Goal: Task Accomplishment & Management: Manage account settings

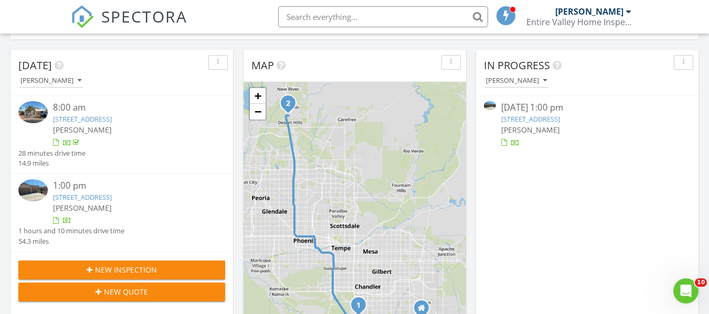
scroll to position [100, 0]
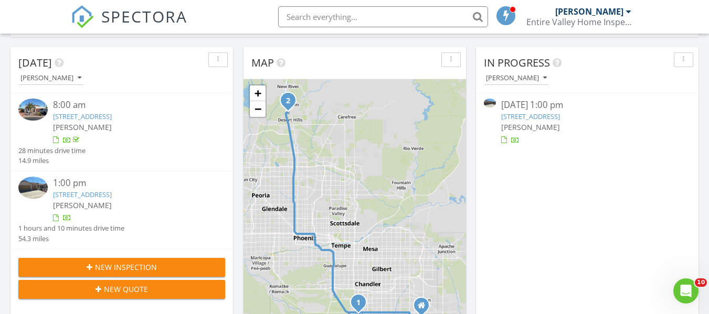
click at [112, 190] on link "3551 W Hidden Mountain Ln, Anthem, AZ 85086" at bounding box center [82, 194] width 59 height 9
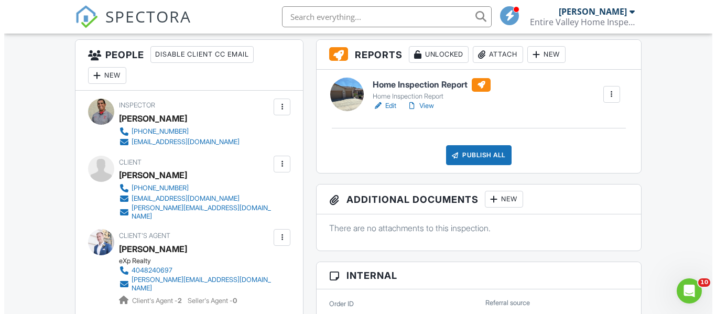
scroll to position [283, 0]
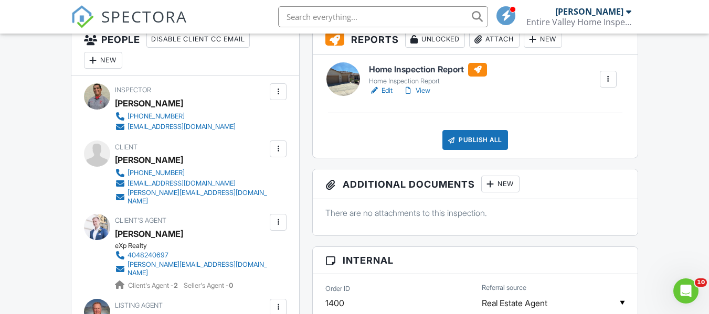
click at [283, 150] on div at bounding box center [278, 149] width 10 height 10
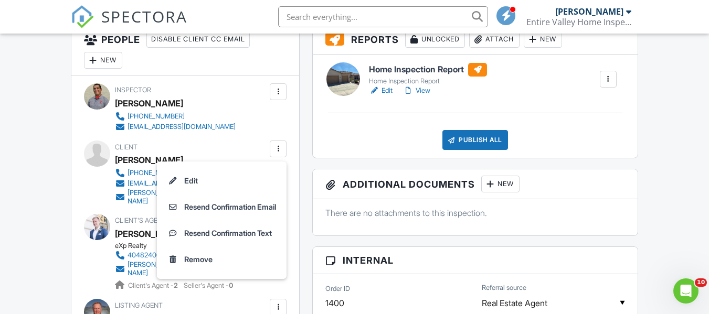
click at [224, 181] on li "Edit" at bounding box center [221, 181] width 117 height 26
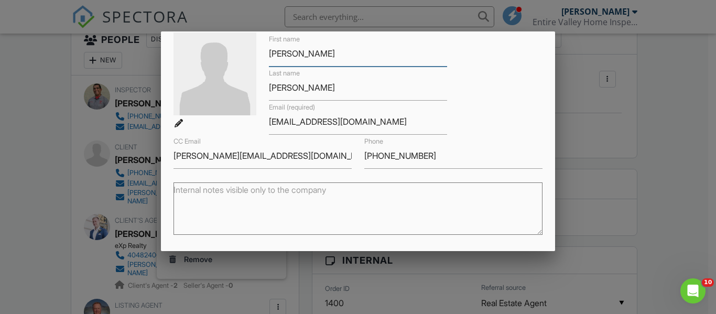
scroll to position [51, 0]
click at [295, 185] on label "Internal notes visible only to the company" at bounding box center [250, 191] width 153 height 12
click at [295, 185] on textarea "Internal notes visible only to the company" at bounding box center [358, 209] width 369 height 52
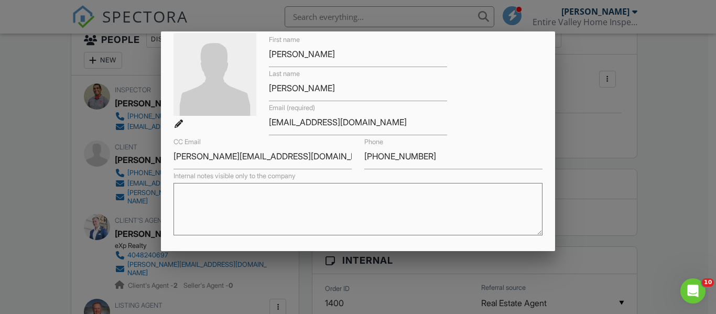
paste textarea "[PERSON_NAME]"
drag, startPoint x: 299, startPoint y: 93, endPoint x: 268, endPoint y: 91, distance: 32.1
click at [269, 91] on input "[PERSON_NAME]" at bounding box center [358, 89] width 178 height 26
click at [238, 194] on textarea "[PERSON_NAME]" at bounding box center [358, 209] width 369 height 52
paste textarea "[PERSON_NAME]"
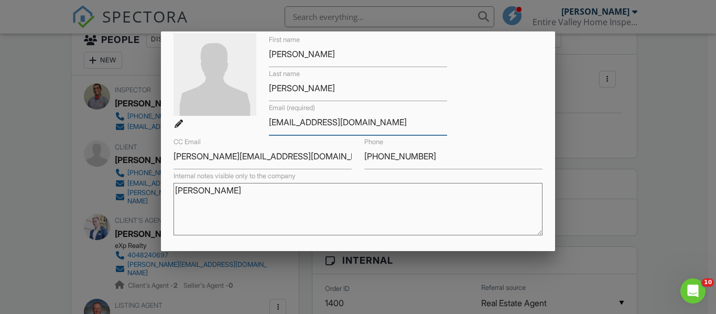
drag, startPoint x: 361, startPoint y: 124, endPoint x: 266, endPoint y: 111, distance: 95.8
click at [265, 111] on div "Email (required) [EMAIL_ADDRESS][DOMAIN_NAME]" at bounding box center [358, 118] width 191 height 34
click at [210, 207] on textarea "[PERSON_NAME]" at bounding box center [358, 209] width 369 height 52
paste textarea "[EMAIL_ADDRESS][DOMAIN_NAME]"
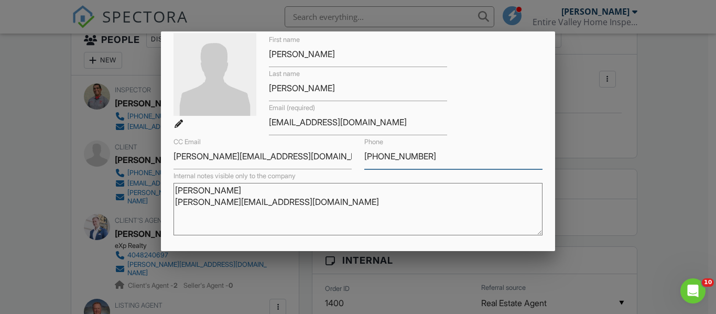
drag, startPoint x: 466, startPoint y: 148, endPoint x: 353, endPoint y: 144, distance: 112.8
click at [352, 144] on div "First name [PERSON_NAME] Last name [PERSON_NAME] Email (required) [EMAIL_ADDRES…" at bounding box center [357, 101] width 381 height 136
click at [193, 218] on textarea "[PERSON_NAME] [PERSON_NAME][EMAIL_ADDRESS][DOMAIN_NAME]" at bounding box center [358, 209] width 369 height 52
paste textarea "[PHONE_NUMBER]"
type textarea "[PERSON_NAME] [PERSON_NAME][EMAIL_ADDRESS][DOMAIN_NAME] [PHONE_NUMBER]"
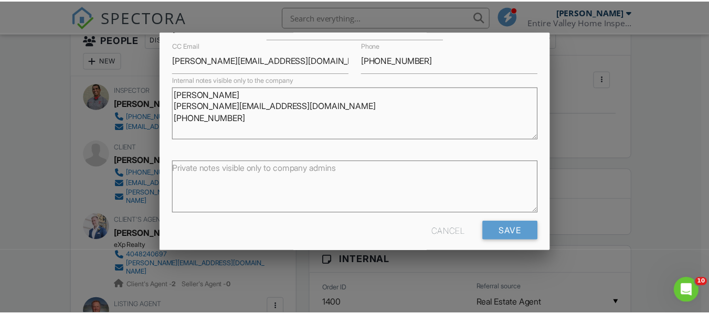
scroll to position [144, 0]
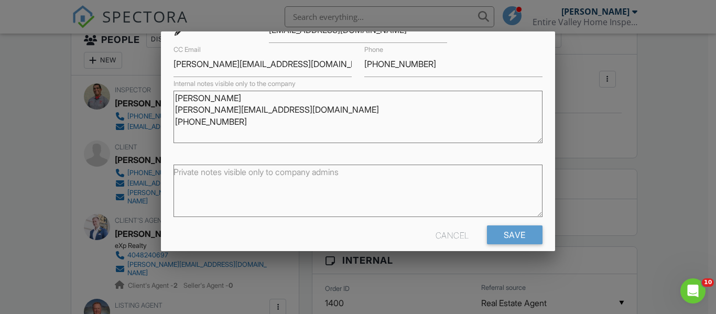
drag, startPoint x: 266, startPoint y: 127, endPoint x: 138, endPoint y: 91, distance: 133.1
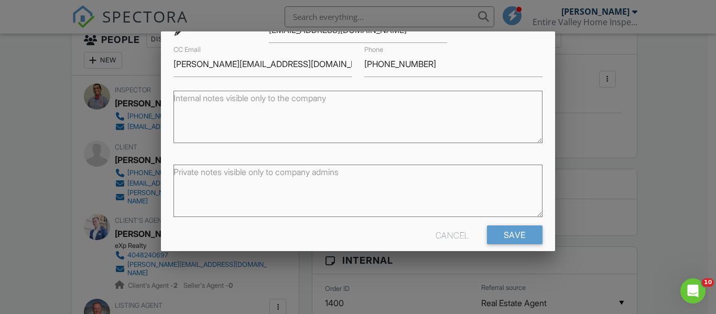
click at [447, 230] on div "Cancel" at bounding box center [453, 235] width 34 height 19
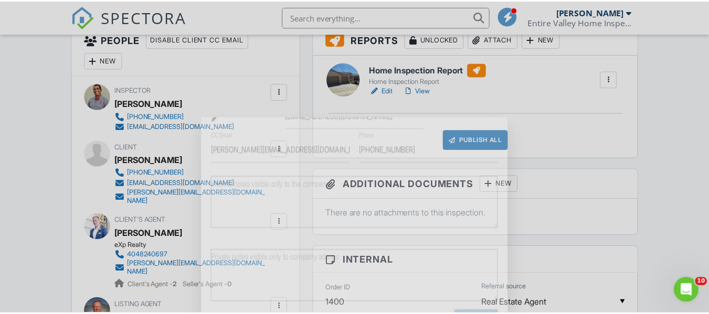
scroll to position [143, 0]
